Goal: Task Accomplishment & Management: Use online tool/utility

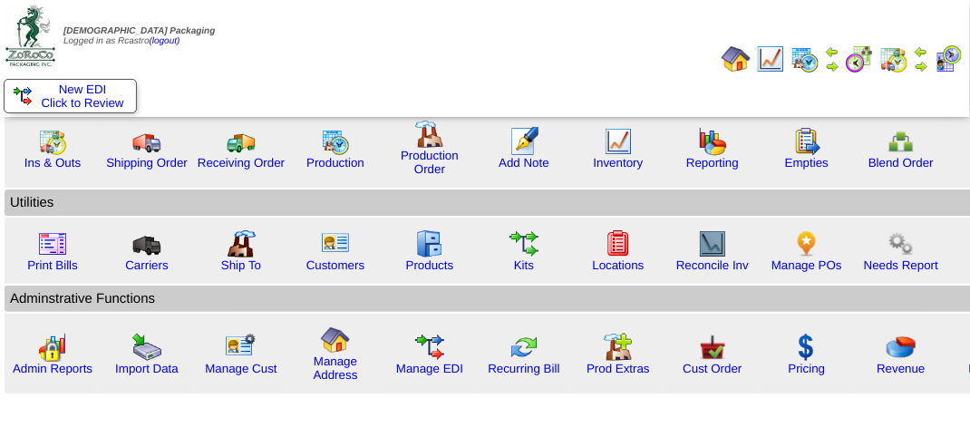
click at [926, 67] on img at bounding box center [921, 66] width 15 height 15
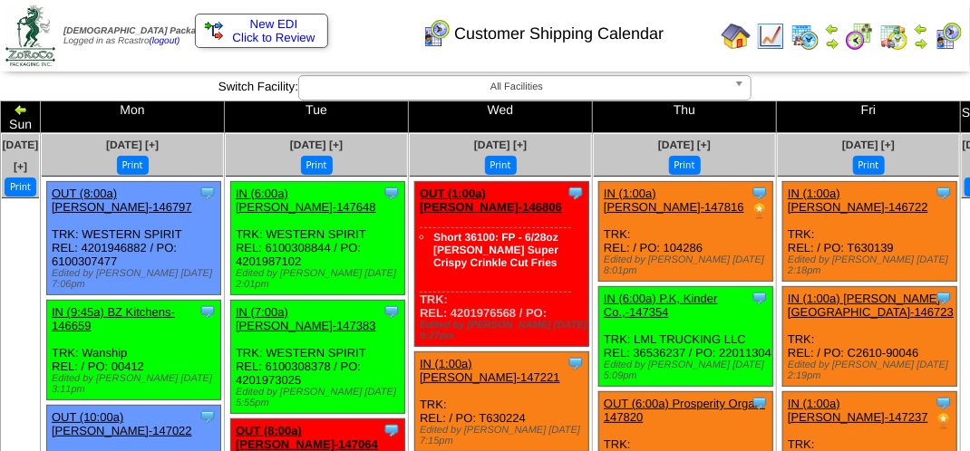
click at [333, 157] on button "Print" at bounding box center [317, 165] width 32 height 19
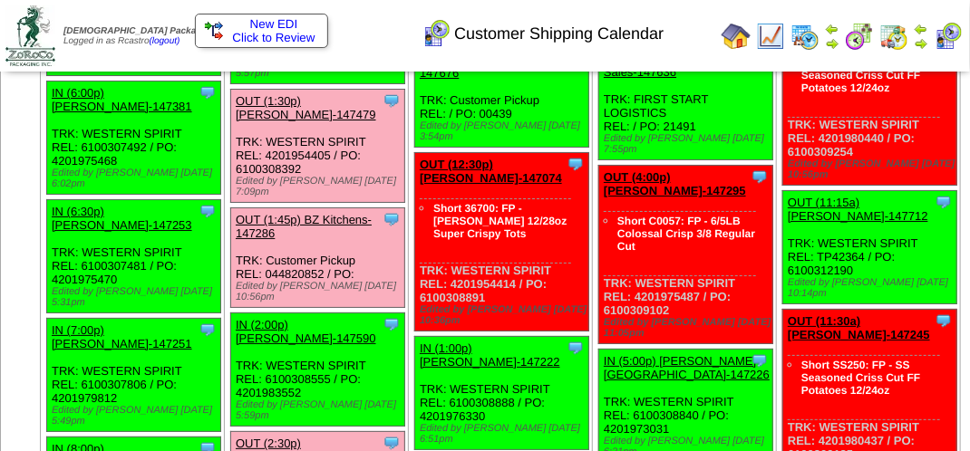
scroll to position [843, 0]
